Goal: Task Accomplishment & Management: Manage account settings

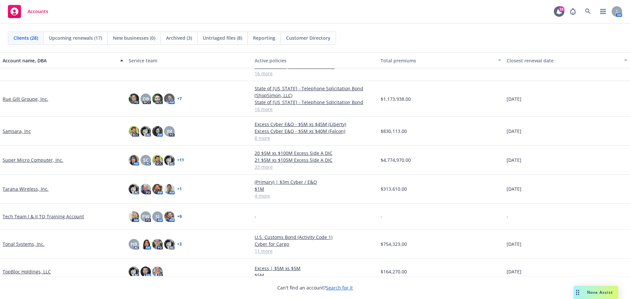
scroll to position [447, 0]
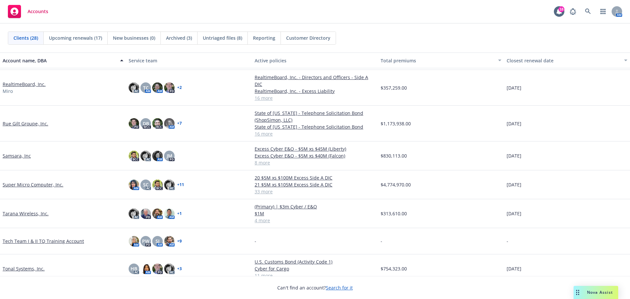
click at [30, 181] on link "Super Micro Computer, Inc." at bounding box center [33, 184] width 61 height 7
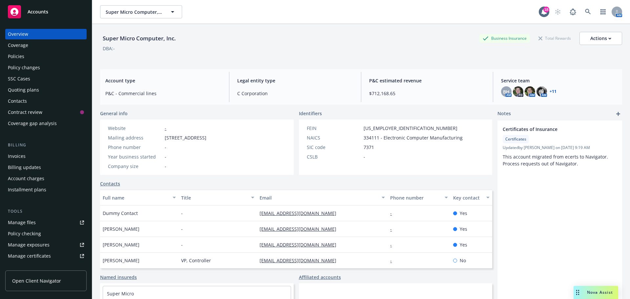
click at [42, 166] on div "Billing updates" at bounding box center [46, 167] width 76 height 10
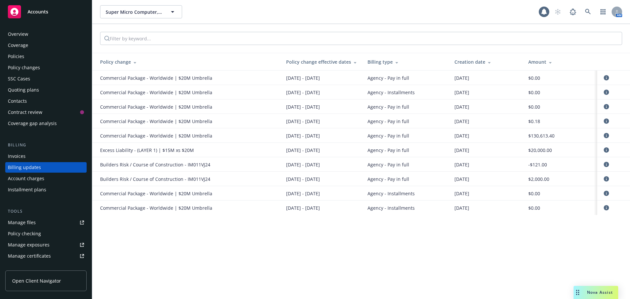
scroll to position [8, 0]
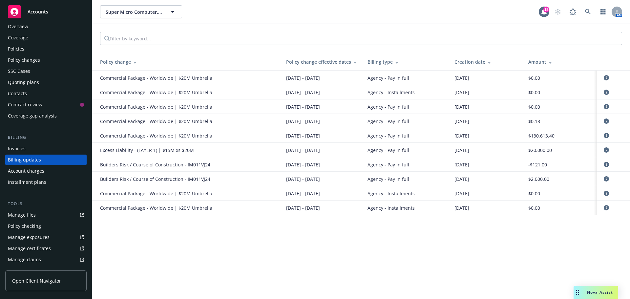
click at [22, 213] on div "Manage files" at bounding box center [22, 215] width 28 height 10
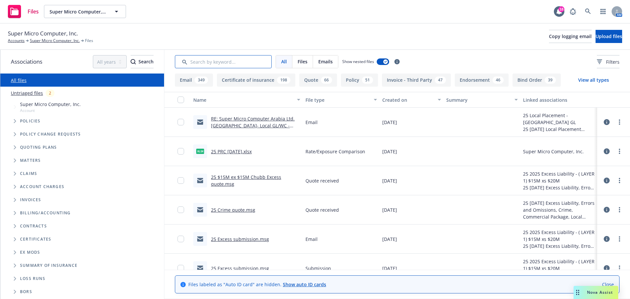
click at [236, 64] on input "Search by keyword..." at bounding box center [223, 61] width 97 height 13
click at [22, 94] on link "Untriaged files" at bounding box center [27, 93] width 32 height 7
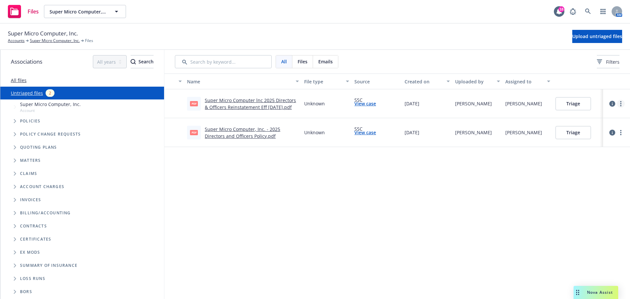
click at [620, 104] on circle "more" at bounding box center [620, 103] width 1 height 1
click at [599, 157] on link "Change owner(s)" at bounding box center [595, 156] width 58 height 13
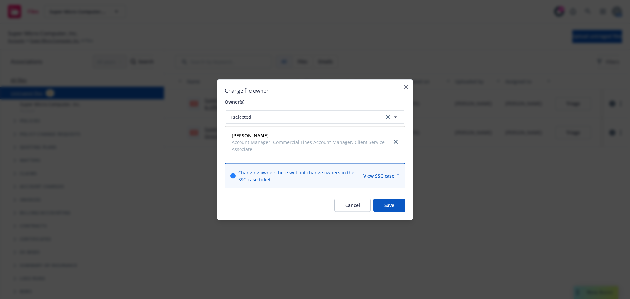
click at [352, 206] on button "Cancel" at bounding box center [352, 204] width 36 height 13
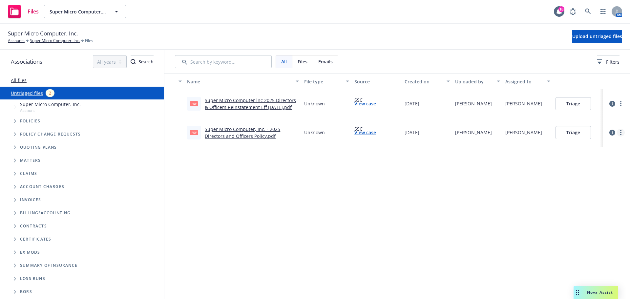
click at [622, 132] on link "more" at bounding box center [620, 133] width 8 height 8
click at [596, 186] on link "Change owner(s)" at bounding box center [595, 185] width 58 height 13
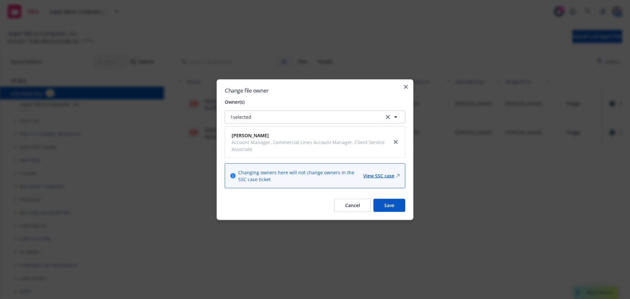
click at [404, 84] on div "Change file owner Owner(s) 1 selected [PERSON_NAME] Account Manager, Commercial…" at bounding box center [314, 149] width 197 height 141
click at [405, 88] on icon "button" at bounding box center [406, 87] width 4 height 4
